Goal: Go to known website: Access a specific website the user already knows

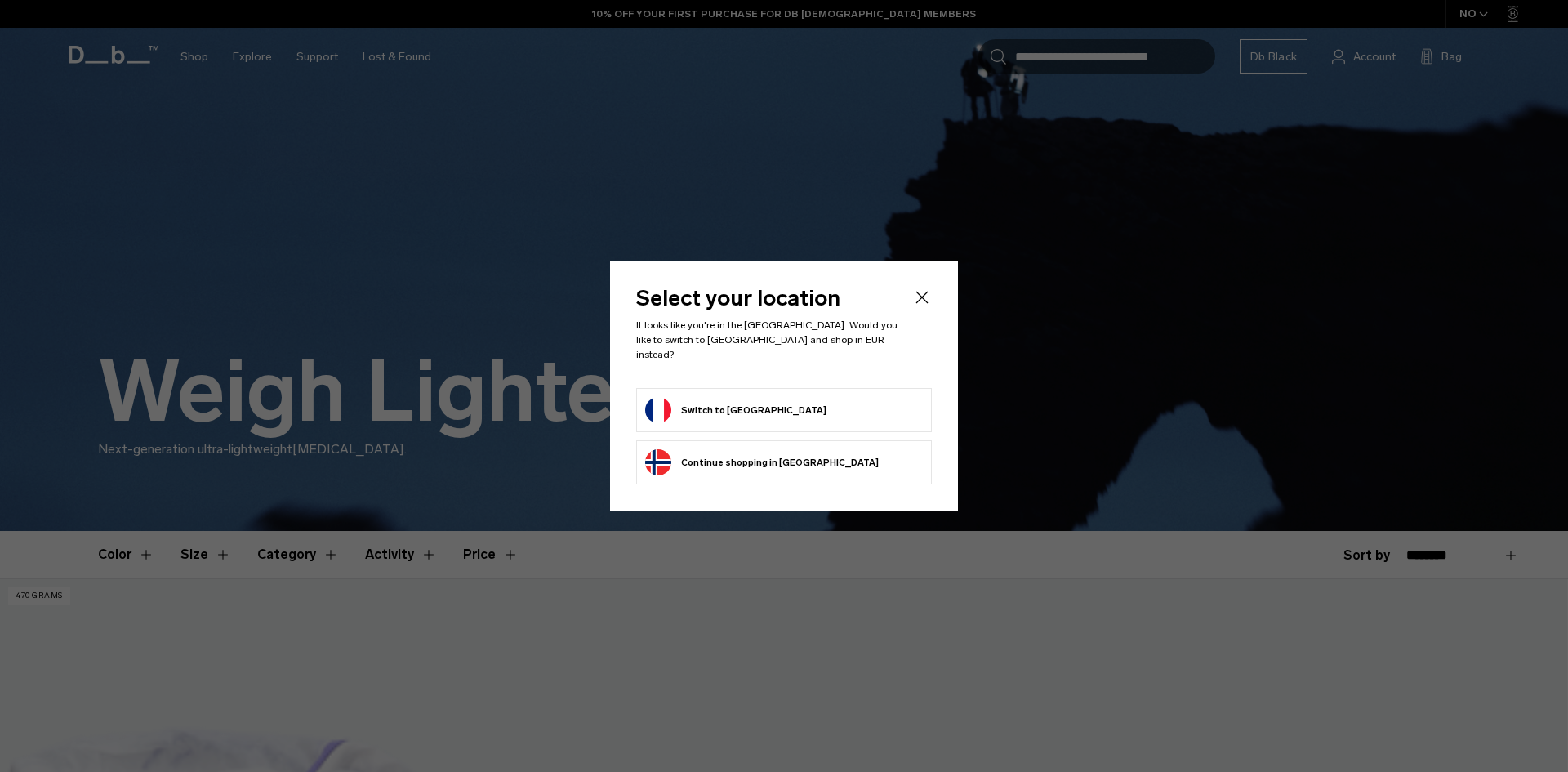
click at [800, 405] on form "Switch to [GEOGRAPHIC_DATA]" at bounding box center [784, 410] width 278 height 26
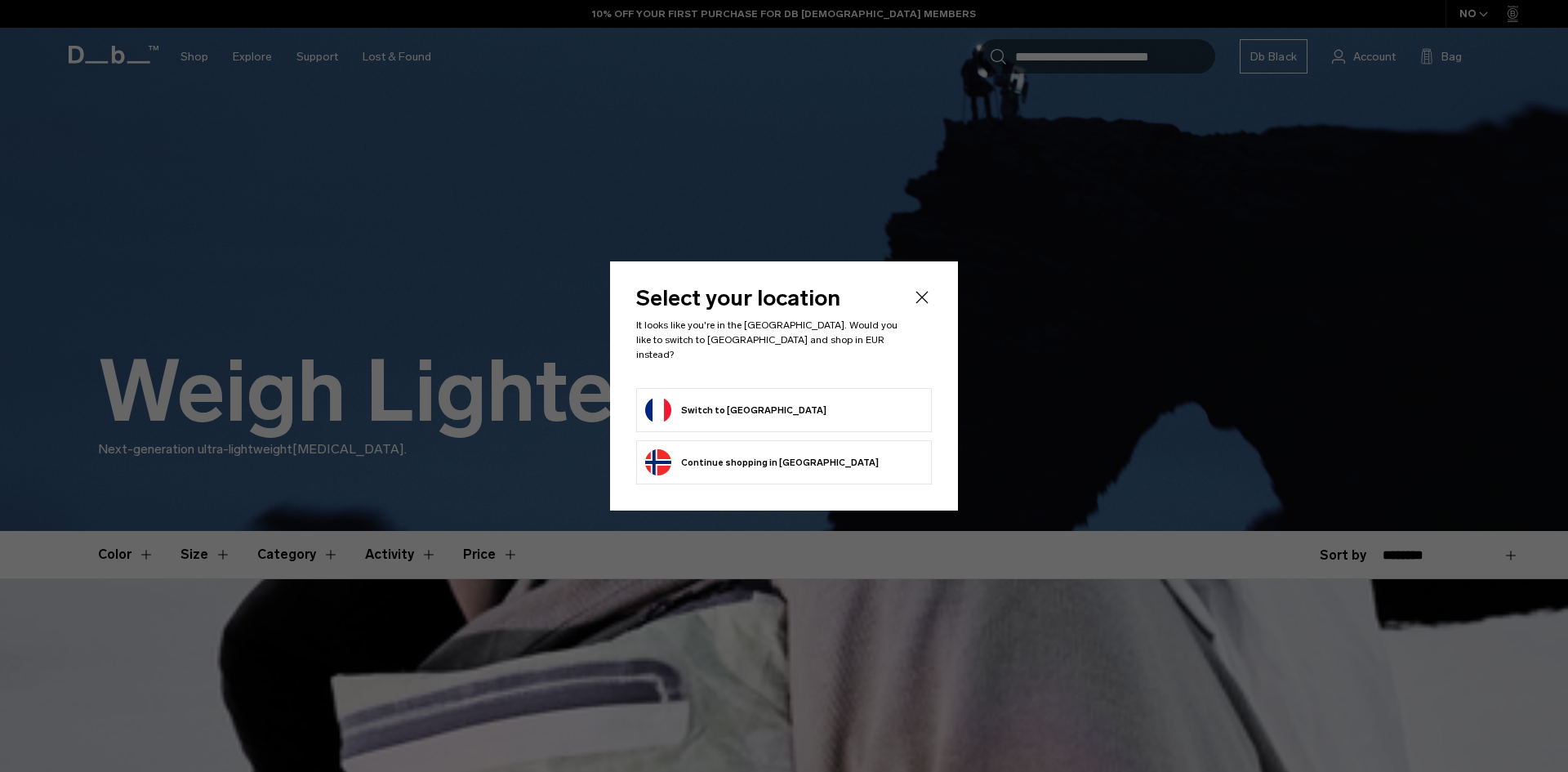
click at [733, 397] on button "Switch to [GEOGRAPHIC_DATA]" at bounding box center [736, 410] width 181 height 26
